Goal: Task Accomplishment & Management: Complete application form

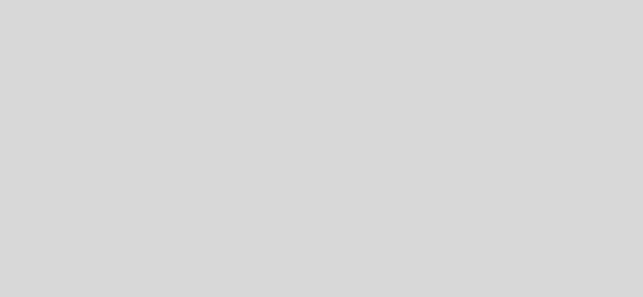
select select "es"
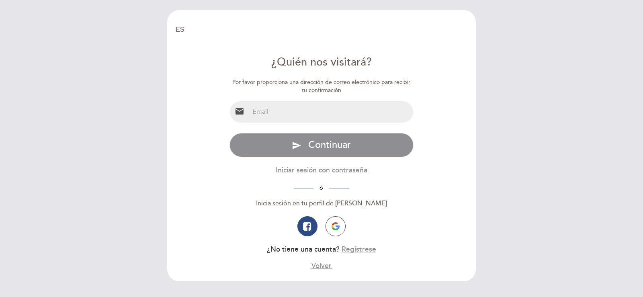
click at [236, 112] on icon "email" at bounding box center [240, 112] width 10 height 10
click at [280, 112] on input "email" at bounding box center [331, 111] width 164 height 21
type input "[EMAIL_ADDRESS][DOMAIN_NAME]"
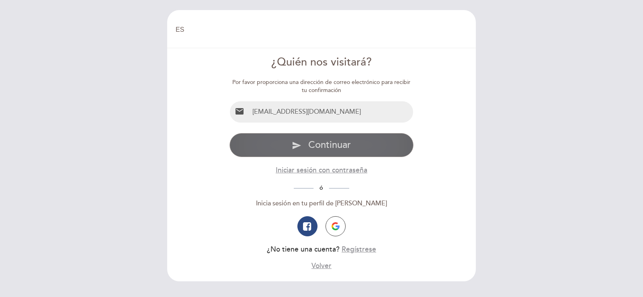
click at [342, 144] on span "Continuar" at bounding box center [329, 145] width 43 height 12
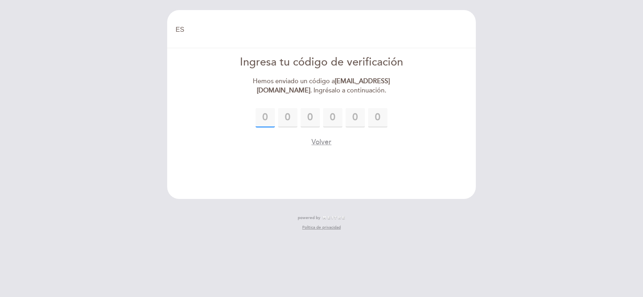
click at [262, 115] on input "text" at bounding box center [265, 117] width 19 height 19
click at [321, 142] on button "Volver" at bounding box center [322, 142] width 20 height 10
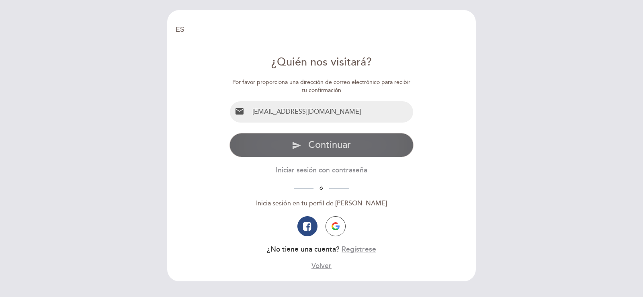
click at [322, 143] on span "Continuar" at bounding box center [329, 145] width 43 height 12
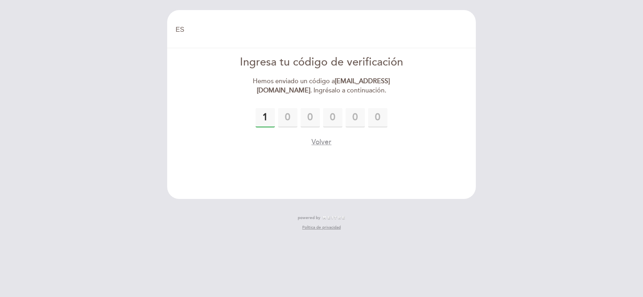
type input "1"
click at [314, 226] on link "Política de privacidad" at bounding box center [321, 228] width 39 height 6
click at [323, 141] on button "Volver" at bounding box center [322, 142] width 20 height 10
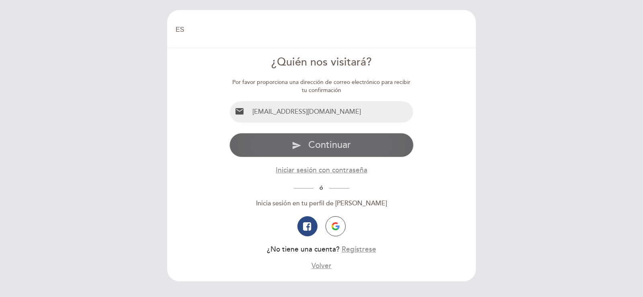
click at [321, 145] on span "Continuar" at bounding box center [329, 145] width 43 height 12
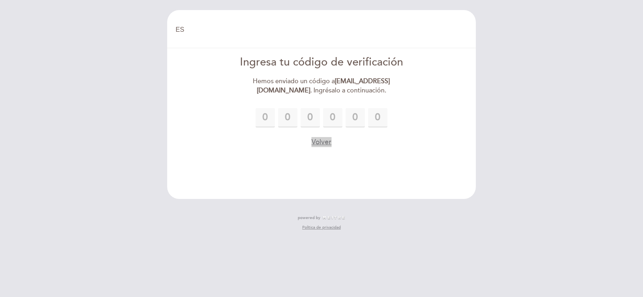
click at [322, 140] on button "Volver" at bounding box center [322, 142] width 20 height 10
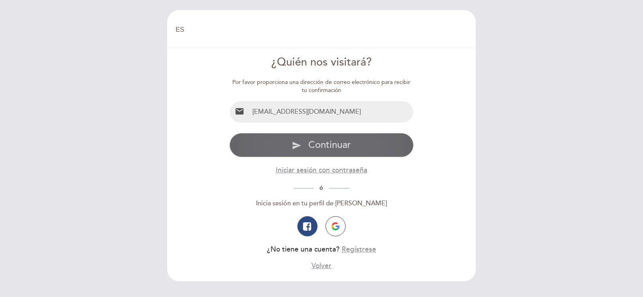
click at [321, 143] on span "Continuar" at bounding box center [329, 145] width 43 height 12
